Goal: Task Accomplishment & Management: Manage account settings

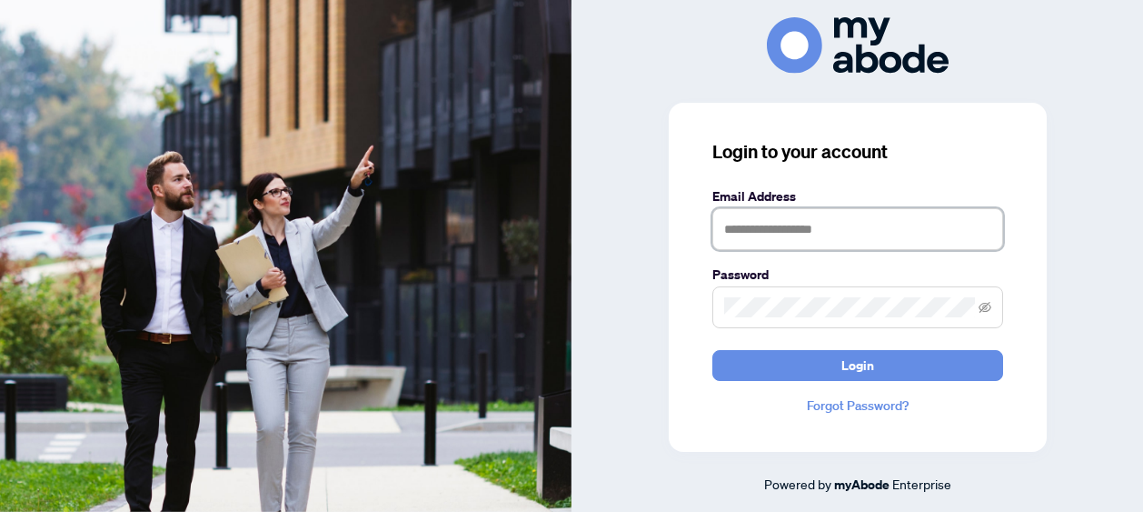
click at [823, 221] on input "text" at bounding box center [858, 229] width 291 height 42
type input "**********"
click at [713, 350] on button "Login" at bounding box center [858, 365] width 291 height 31
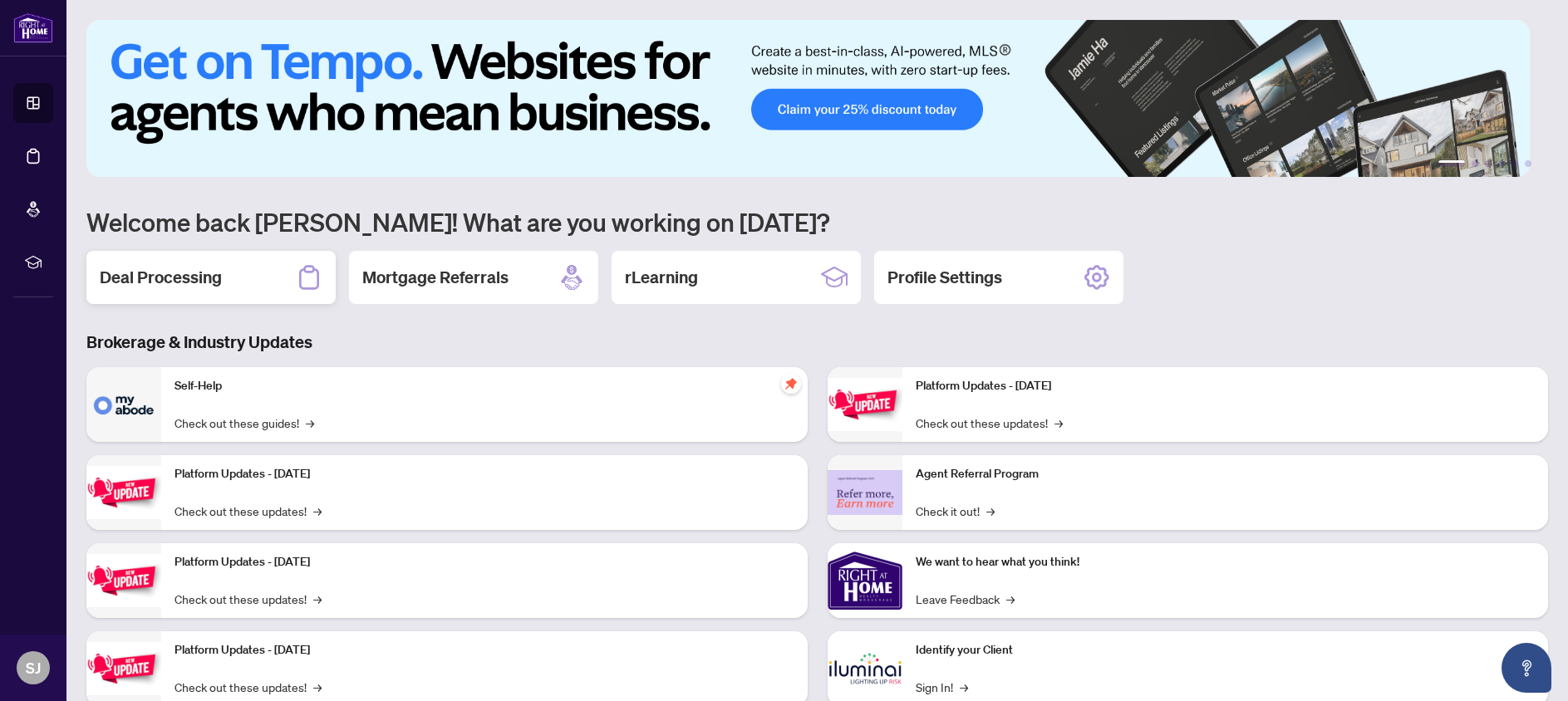
click at [271, 296] on div "Deal Processing" at bounding box center [211, 277] width 250 height 53
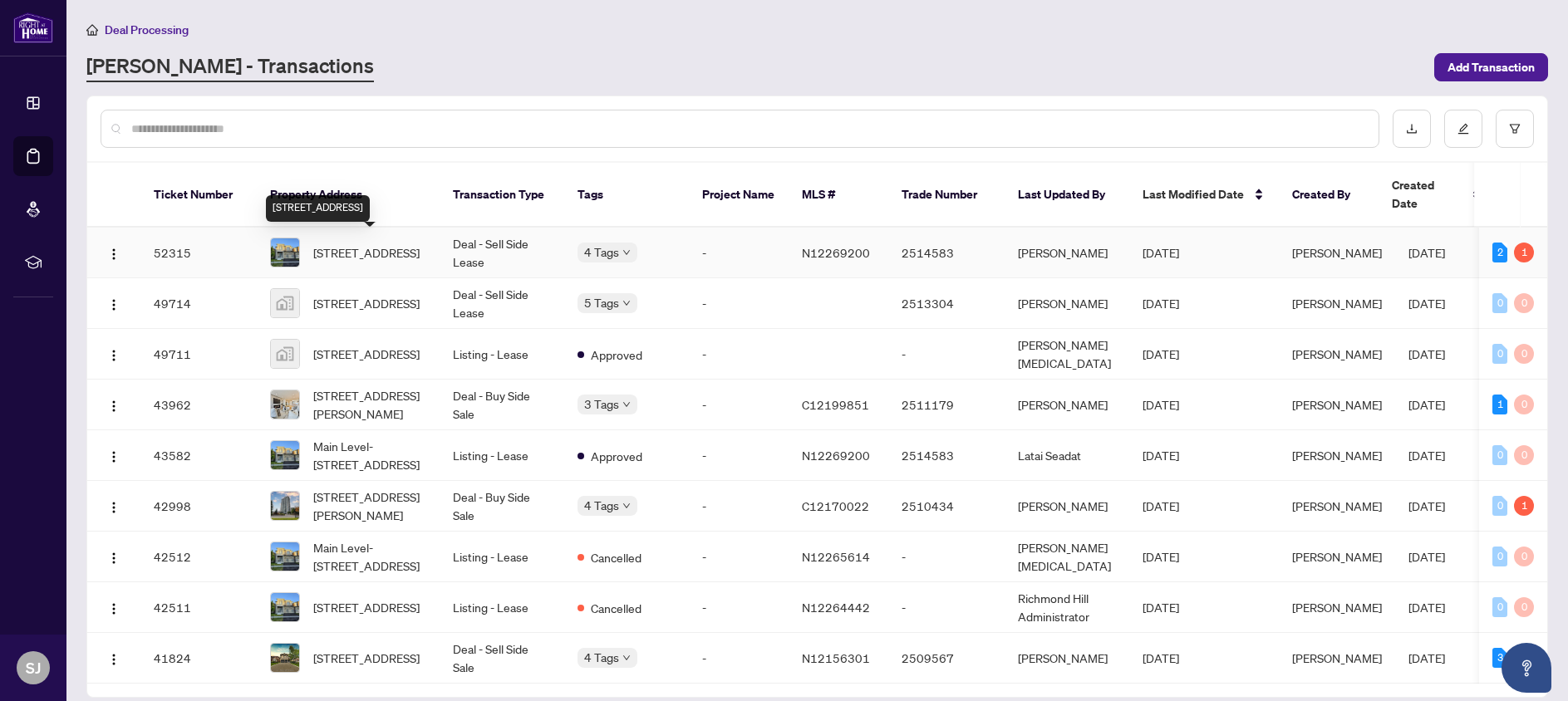
click at [371, 243] on span "[STREET_ADDRESS]" at bounding box center [367, 252] width 106 height 18
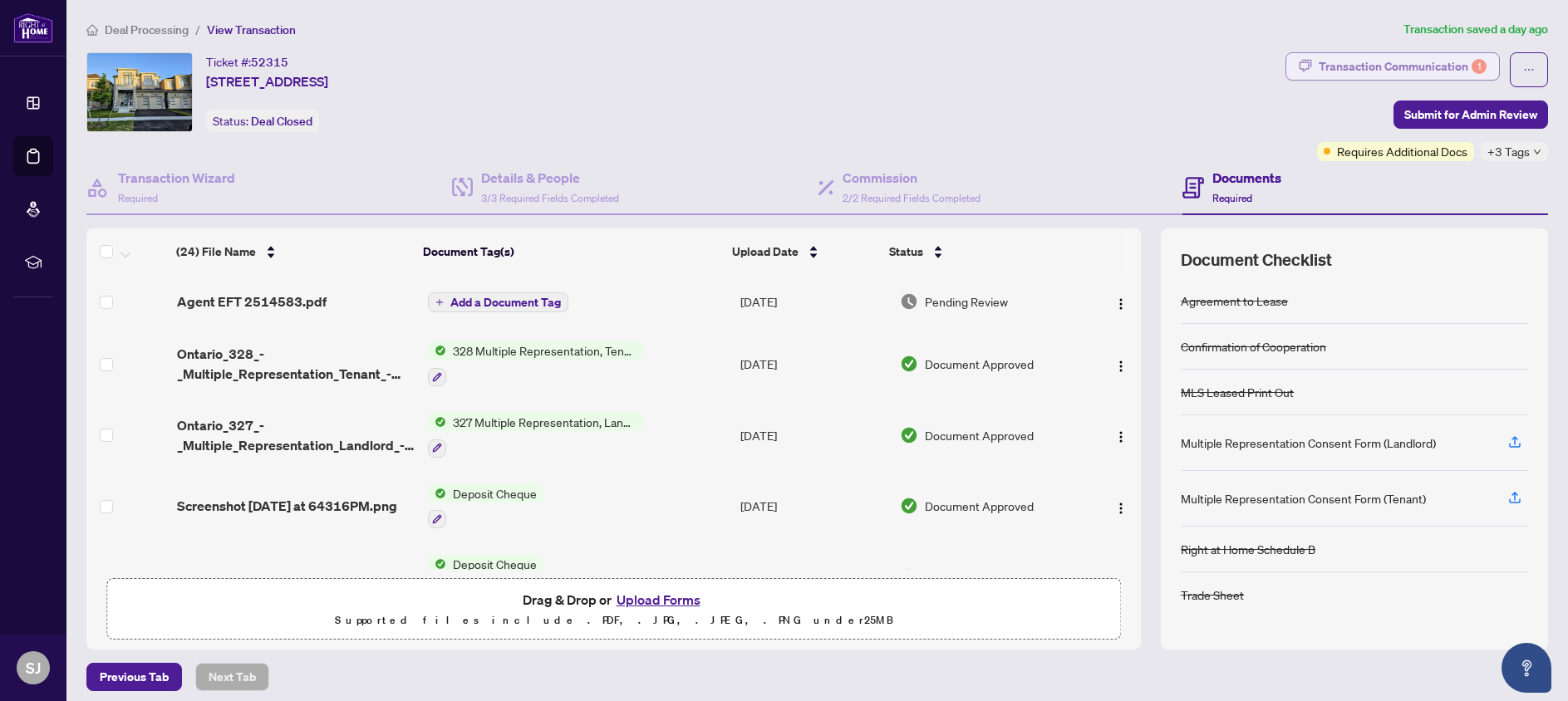
click at [1349, 63] on div "Transaction Communication 1" at bounding box center [1403, 66] width 168 height 27
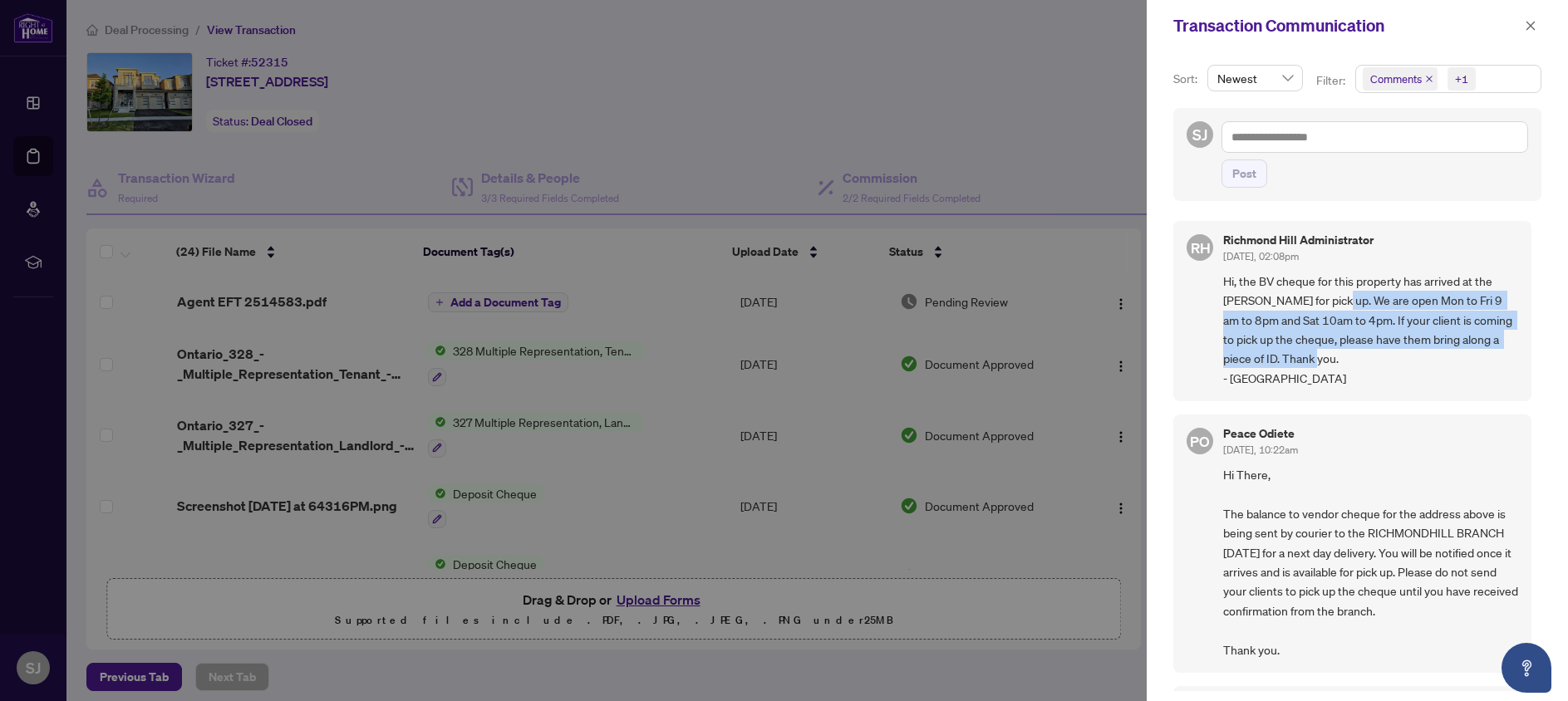
drag, startPoint x: 1358, startPoint y: 363, endPoint x: 1344, endPoint y: 301, distance: 63.6
click at [1344, 301] on span "Hi, the BV cheque for this property has arrived at the [PERSON_NAME] for pick u…" at bounding box center [1371, 329] width 295 height 116
copy span "We are open Mon to Fri 9 am to 8pm and Sat 10am to 4pm. If your client is comin…"
